Goal: Find specific page/section: Find specific page/section

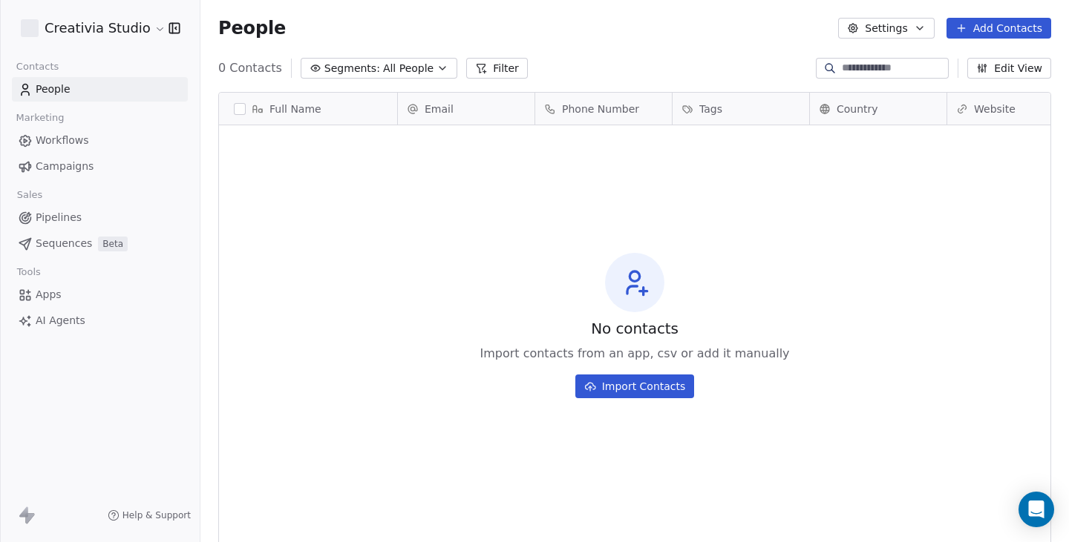
scroll to position [466, 857]
click at [115, 33] on html "Creativia Studio Contacts People Marketing Workflows Campaigns Sales Pipelines …" at bounding box center [534, 271] width 1069 height 542
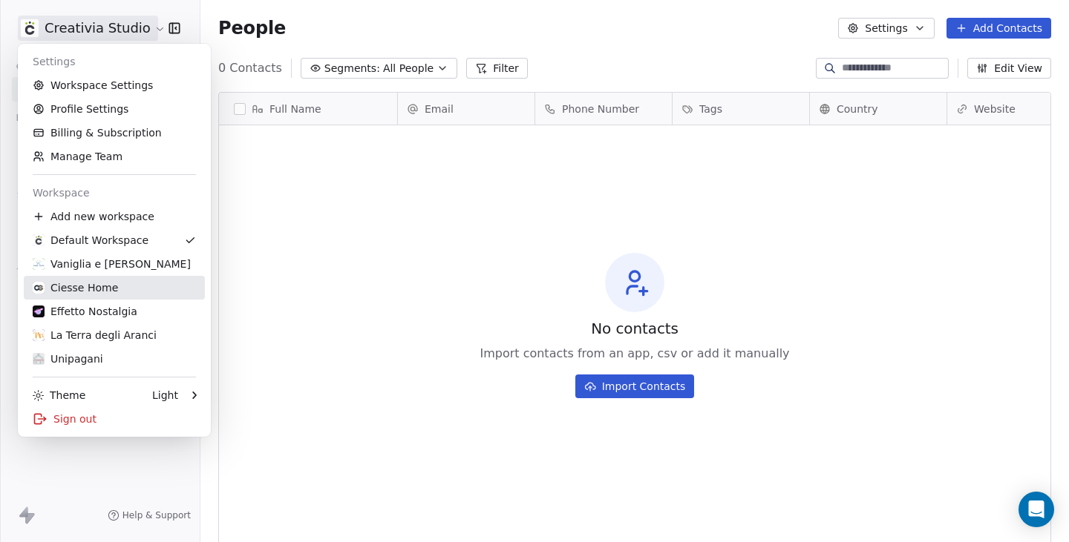
click at [92, 288] on div "Ciesse Home" at bounding box center [75, 288] width 85 height 15
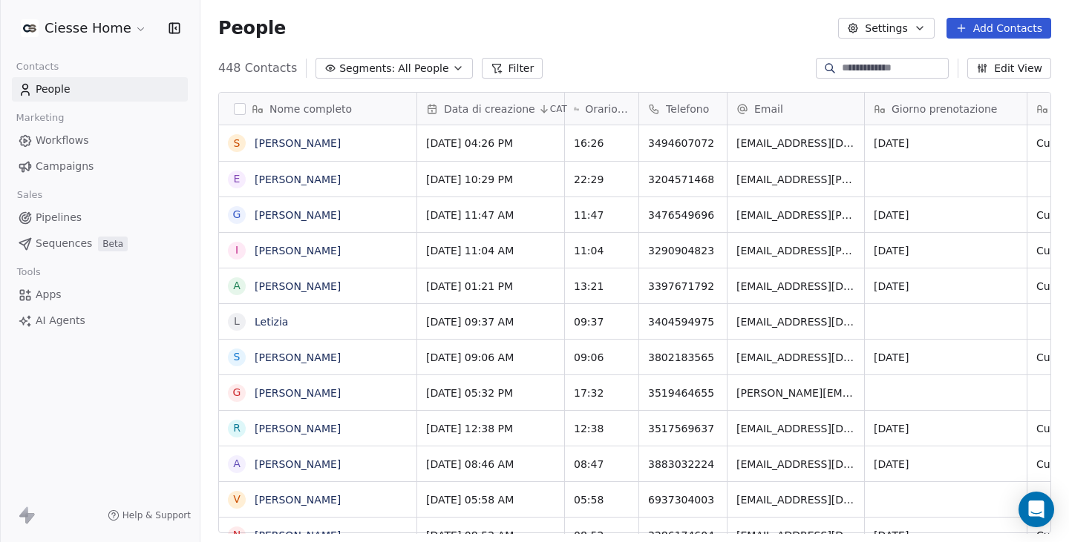
click at [422, 74] on span "All People" at bounding box center [423, 69] width 50 height 16
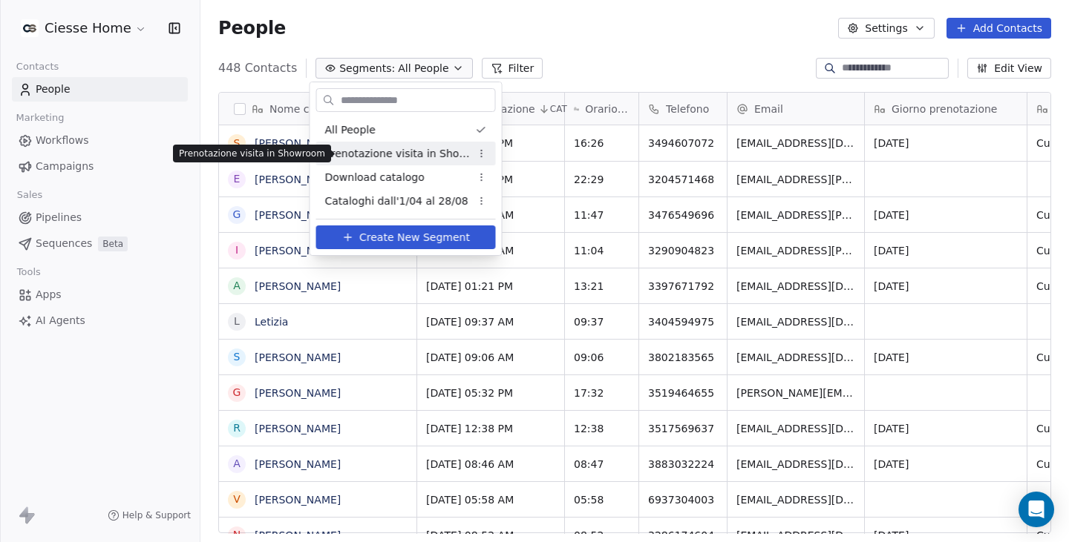
click at [420, 154] on span "Prenotazione visita in Showroom" at bounding box center [397, 154] width 145 height 16
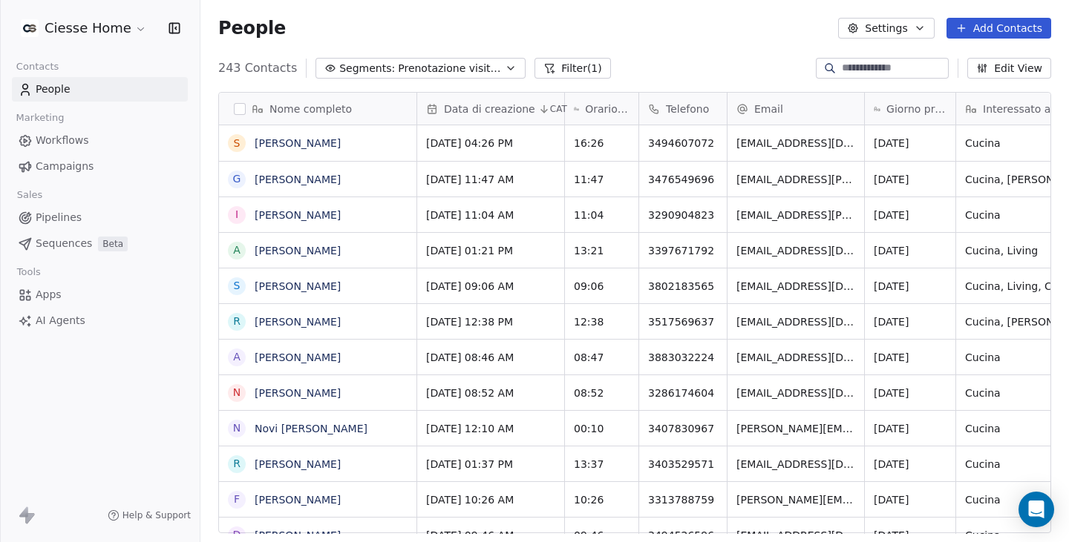
click at [551, 59] on button "Filter (1)" at bounding box center [572, 68] width 76 height 21
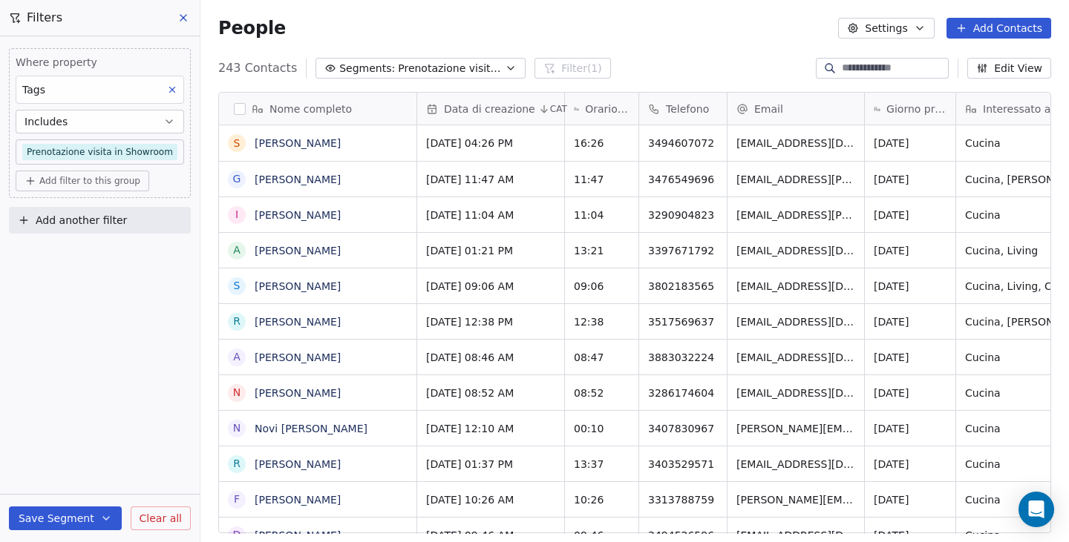
click at [86, 128] on button "Includes" at bounding box center [100, 122] width 168 height 24
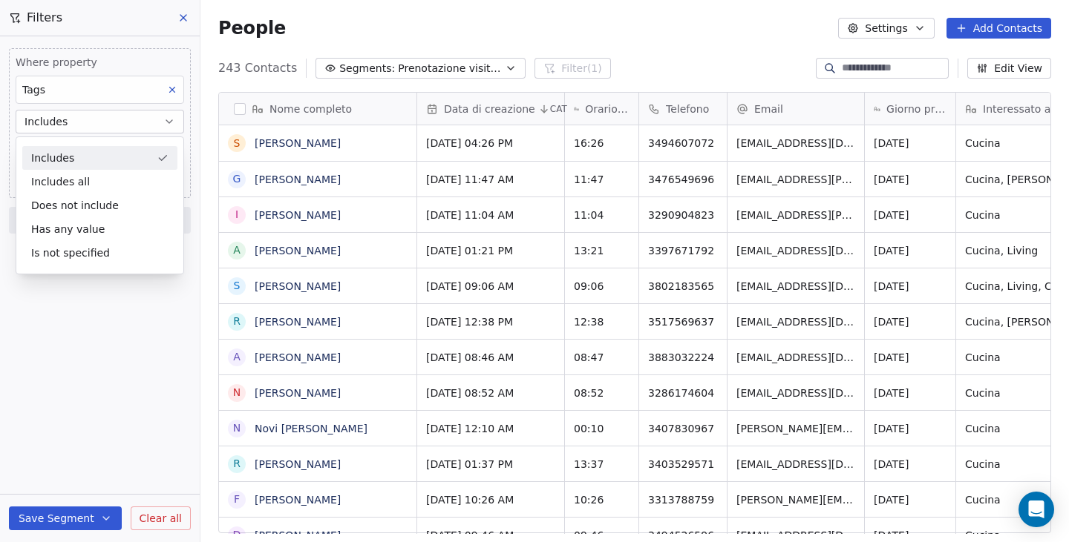
click at [88, 117] on button "Includes" at bounding box center [100, 122] width 168 height 24
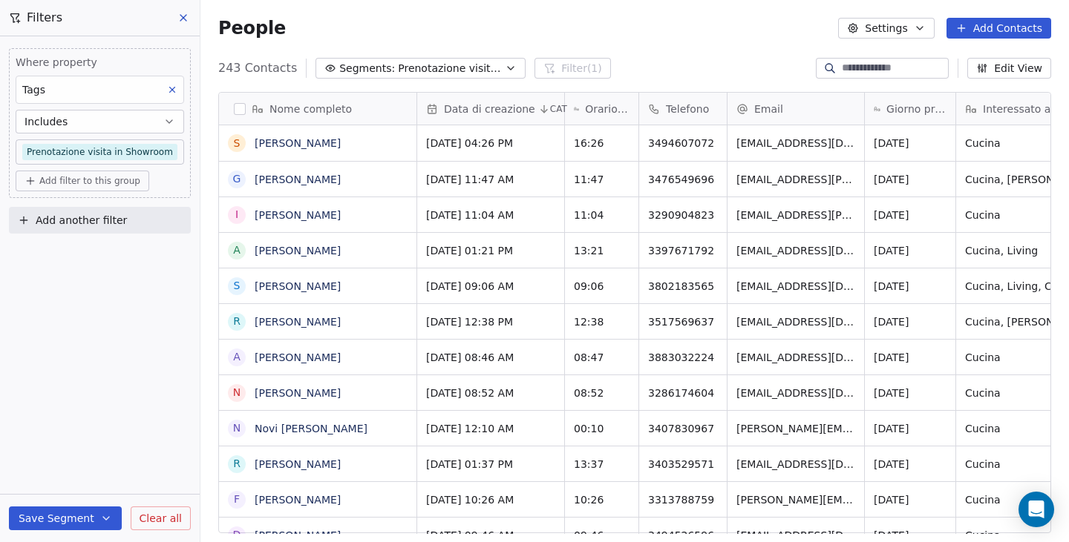
click at [80, 220] on span "Add another filter" at bounding box center [81, 221] width 91 height 16
click at [91, 256] on span "Contact properties" at bounding box center [72, 256] width 96 height 16
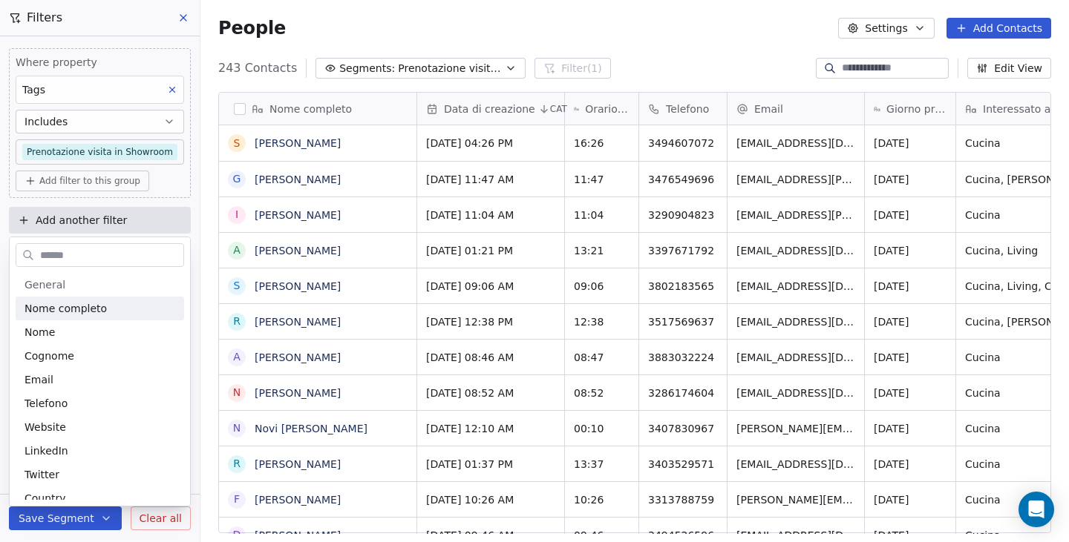
click at [0, 226] on html "Ciesse Home Contacts People Marketing Workflows Campaigns Sales Pipelines Seque…" at bounding box center [534, 271] width 1069 height 542
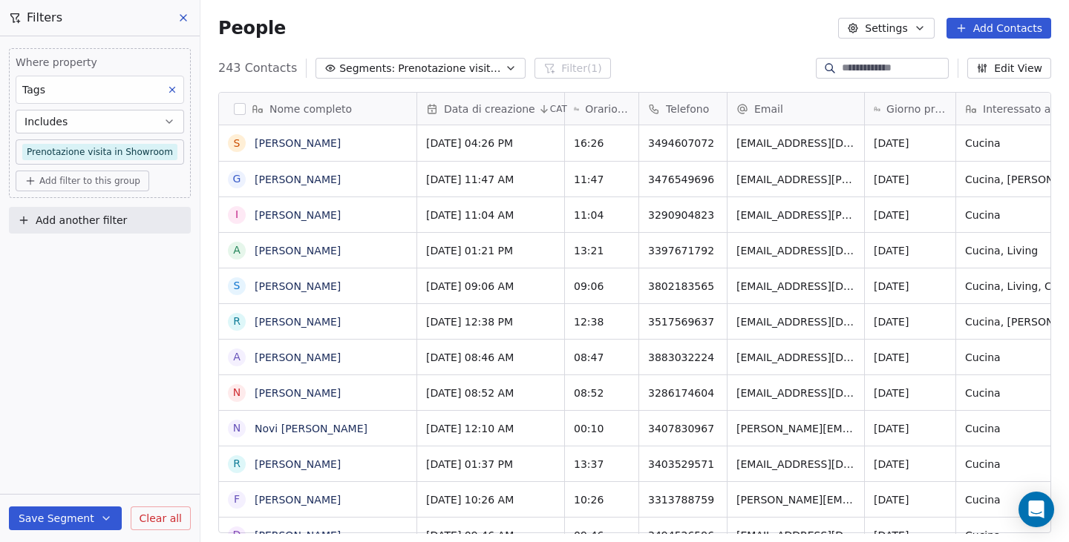
click at [64, 221] on span "Add another filter" at bounding box center [81, 221] width 91 height 16
click at [77, 283] on span "Contact activity" at bounding box center [65, 280] width 82 height 16
click at [545, 528] on html "Ciesse Home Contacts People Marketing Workflows Campaigns Sales Pipelines Seque…" at bounding box center [534, 271] width 1069 height 542
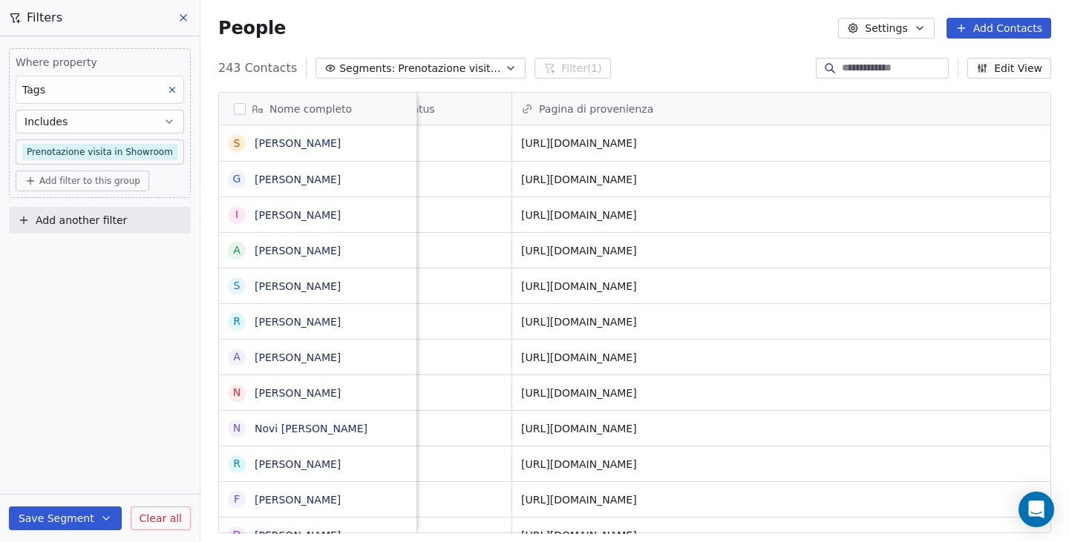
scroll to position [0, 1093]
click at [135, 327] on div "Where property Tags Includes Prenotazione visita in Showroom Add filter to this…" at bounding box center [100, 289] width 200 height 506
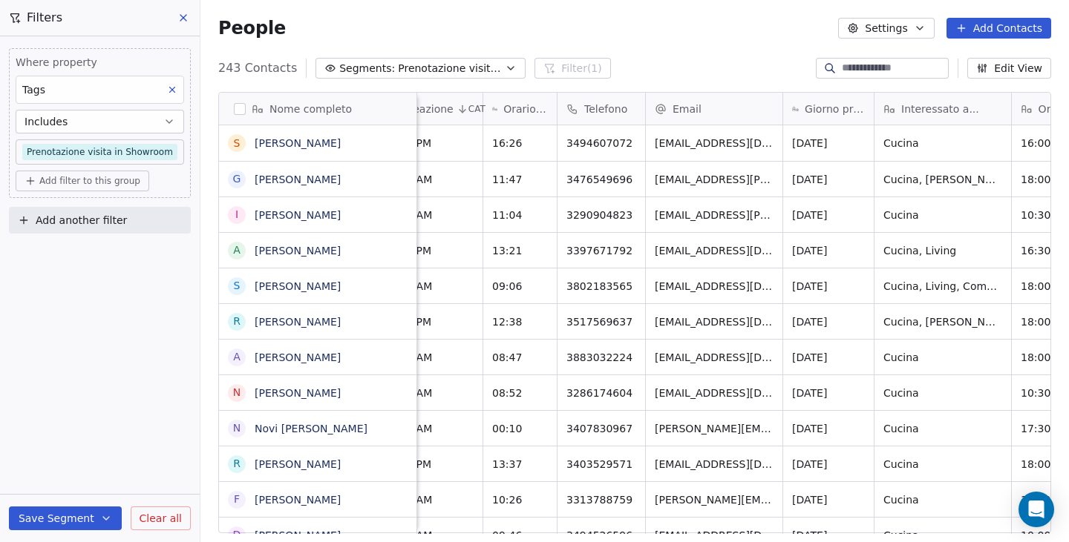
scroll to position [0, 0]
